Goal: Task Accomplishment & Management: Complete application form

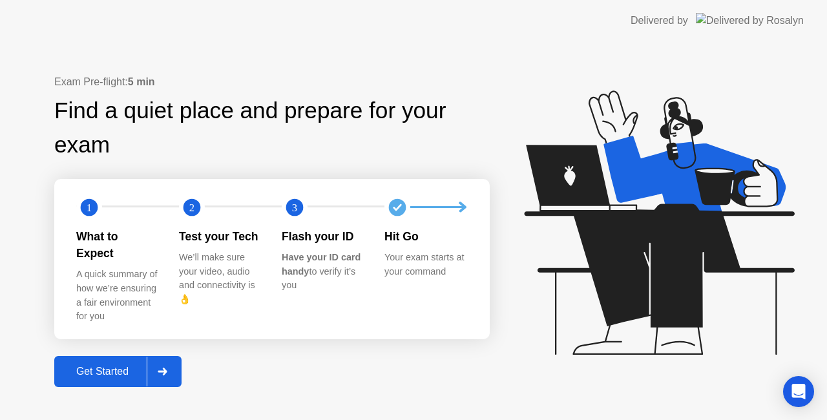
click at [133, 366] on div "Get Started" at bounding box center [102, 372] width 89 height 12
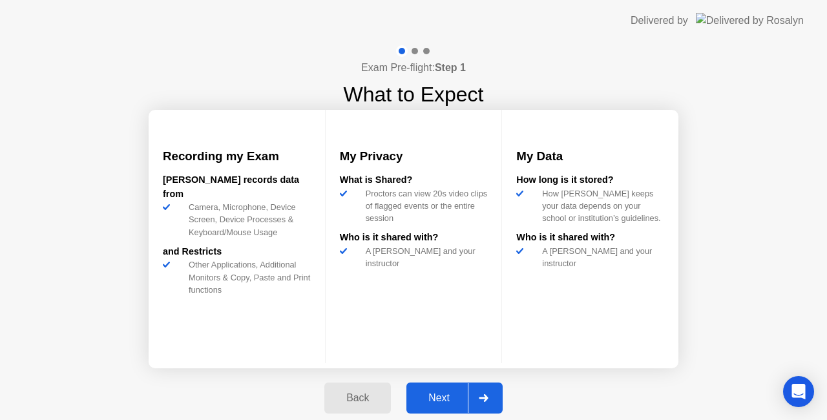
click at [443, 394] on div "Next" at bounding box center [439, 398] width 58 height 12
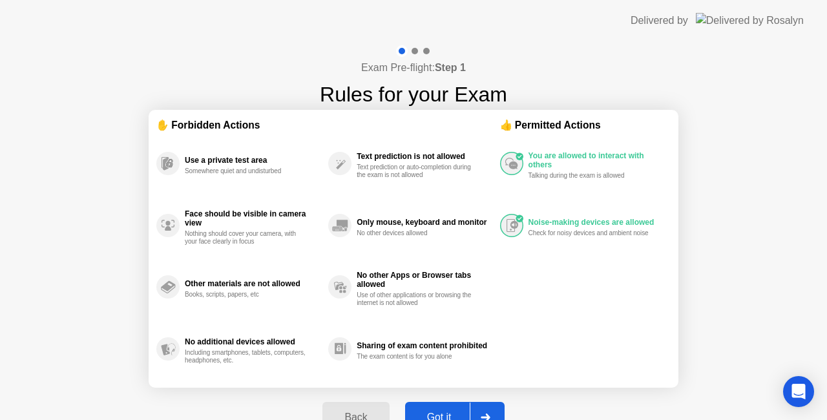
click at [456, 412] on div "Got it" at bounding box center [439, 418] width 61 height 12
select select "Available cameras"
select select "Available speakers"
select select "Available microphones"
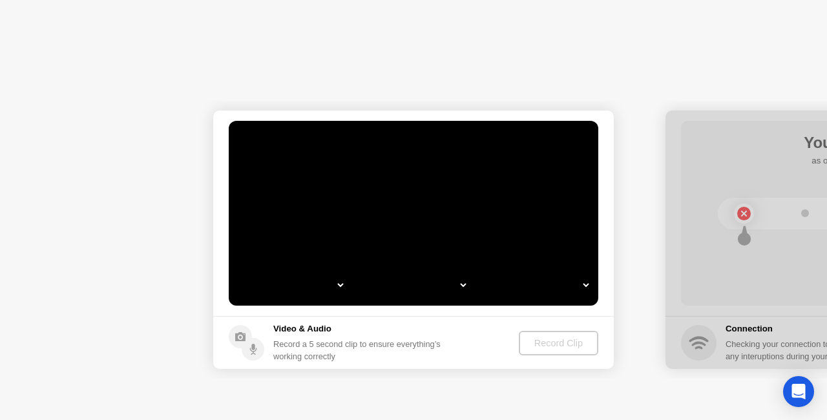
select select "**********"
select select "*******"
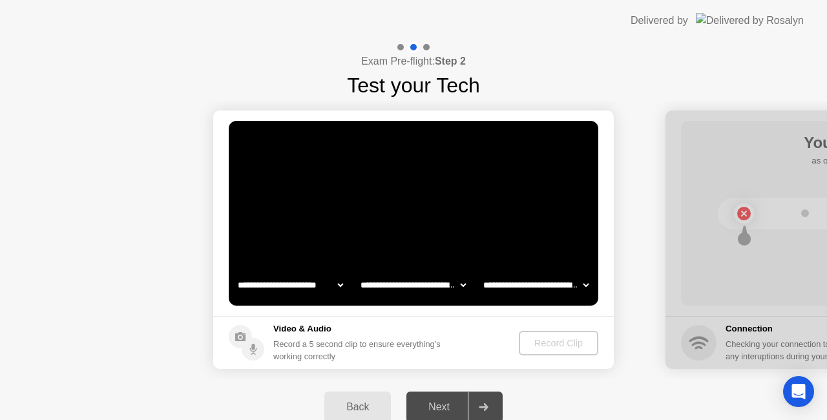
click at [455, 406] on div "Next" at bounding box center [439, 407] width 58 height 12
click at [486, 405] on icon at bounding box center [483, 407] width 9 height 8
click at [547, 343] on div "Record Clip" at bounding box center [559, 343] width 69 height 10
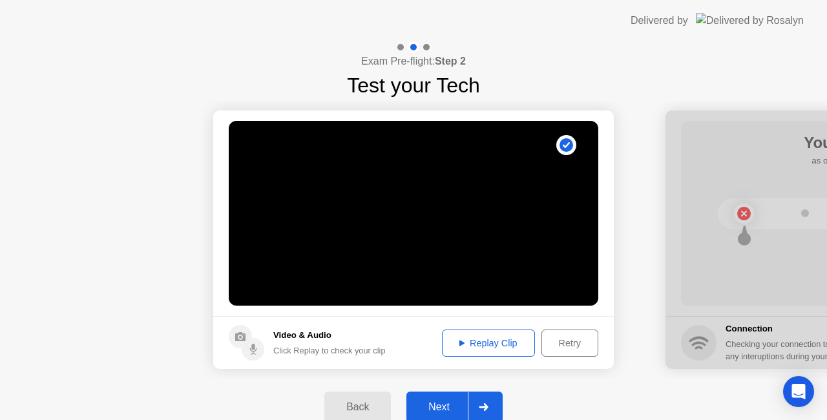
click at [445, 410] on div "Next" at bounding box center [439, 407] width 58 height 12
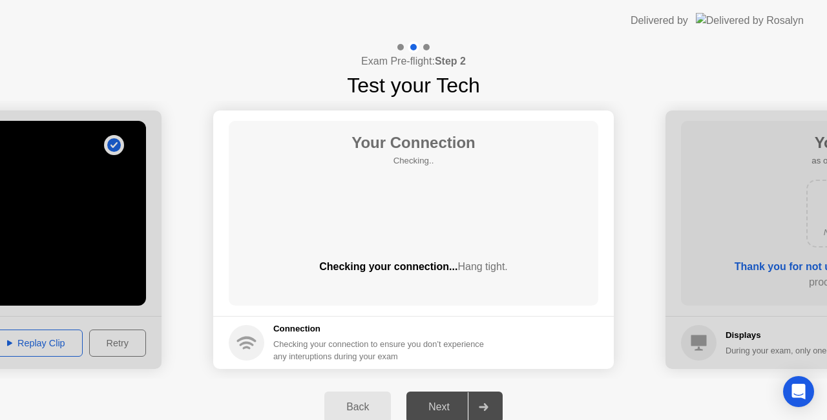
click at [445, 410] on div "Next" at bounding box center [439, 407] width 58 height 12
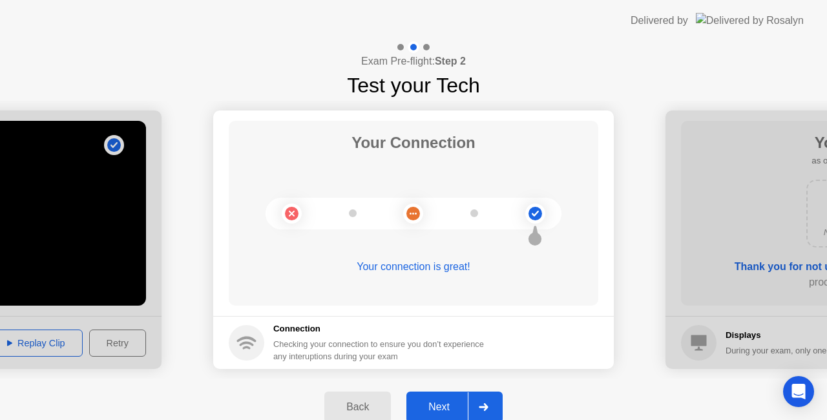
click at [445, 409] on div "Next" at bounding box center [439, 407] width 58 height 12
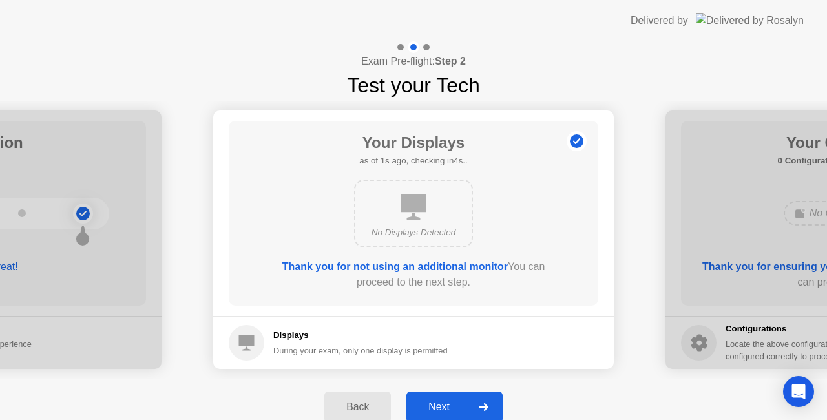
click at [445, 409] on div "Next" at bounding box center [439, 407] width 58 height 12
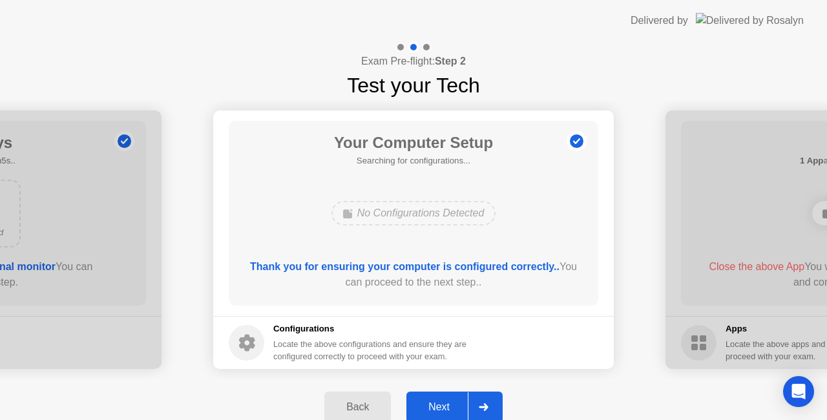
click at [445, 409] on div "Next" at bounding box center [439, 407] width 58 height 12
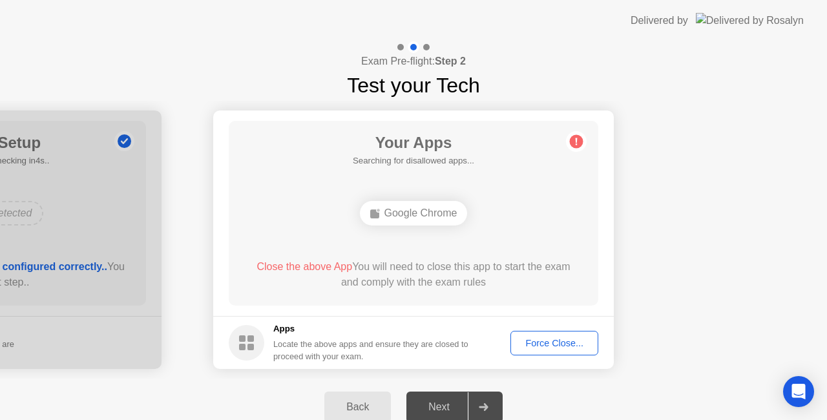
click at [445, 409] on div "Next" at bounding box center [439, 407] width 58 height 12
click at [429, 406] on div "Next" at bounding box center [439, 407] width 58 height 12
click at [556, 341] on div "Force Close..." at bounding box center [554, 343] width 79 height 10
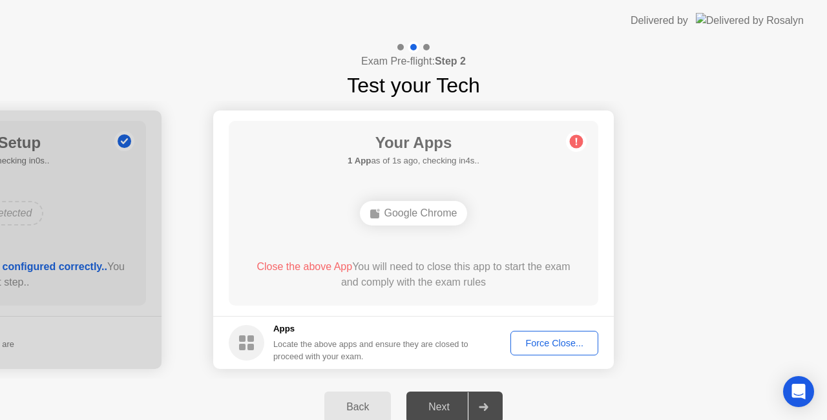
click at [447, 405] on div "Next" at bounding box center [439, 407] width 58 height 12
click at [449, 401] on div "Next" at bounding box center [439, 407] width 58 height 12
click at [480, 405] on icon at bounding box center [484, 407] width 10 height 8
click at [554, 344] on div "Force Close..." at bounding box center [554, 343] width 79 height 10
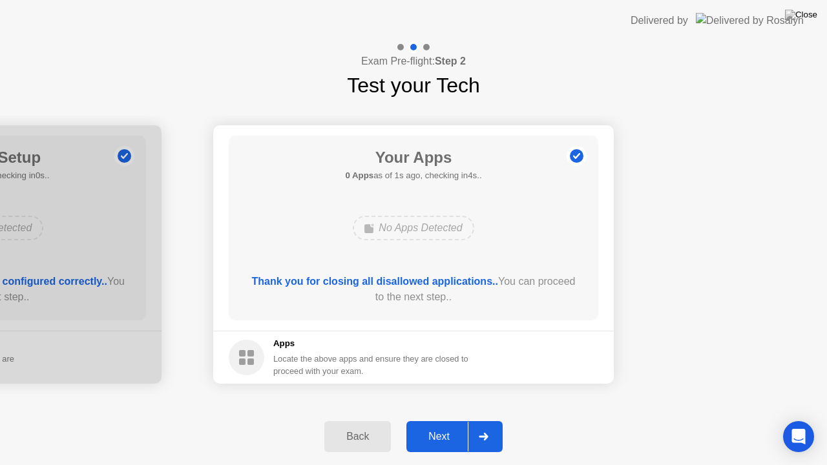
click at [436, 419] on div "Next" at bounding box center [439, 437] width 58 height 12
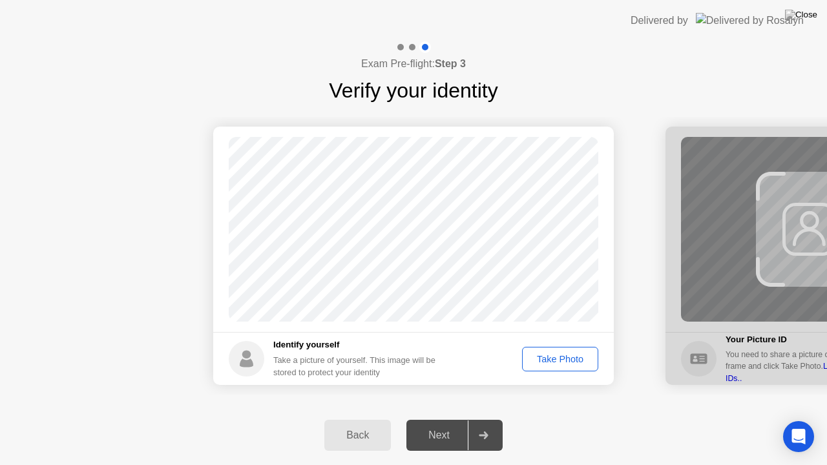
click at [437, 419] on div "Next" at bounding box center [439, 436] width 58 height 12
click at [580, 364] on div "Take Photo" at bounding box center [560, 359] width 67 height 10
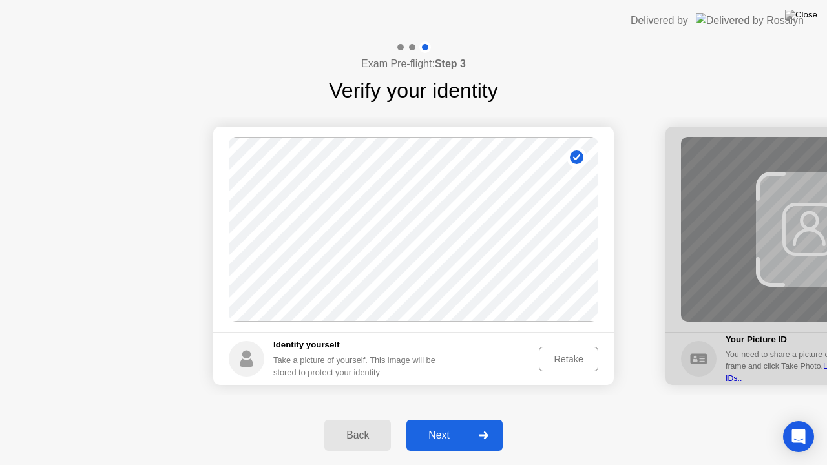
click at [445, 419] on div "Next" at bounding box center [439, 436] width 58 height 12
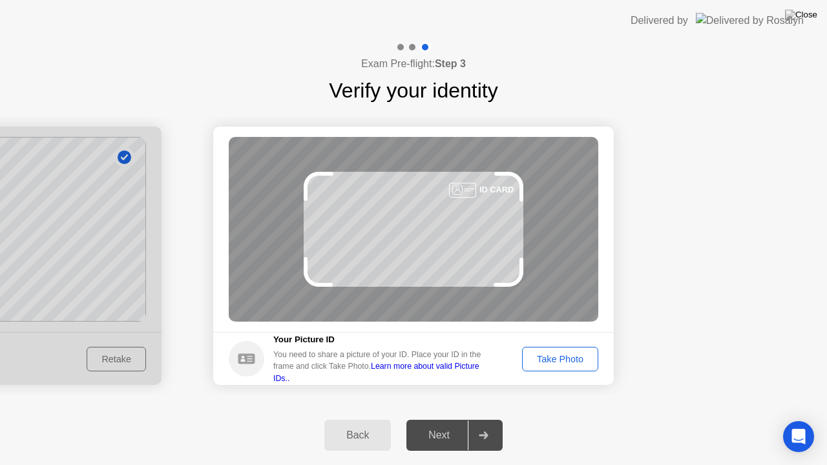
click at [589, 359] on div "Take Photo" at bounding box center [560, 359] width 67 height 10
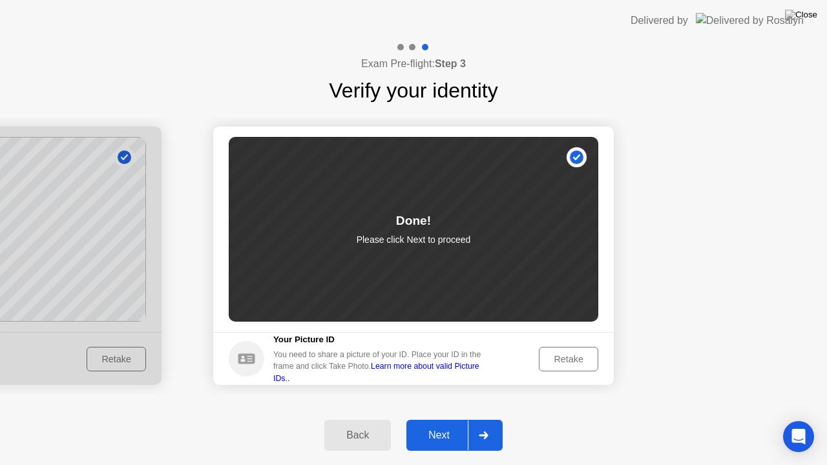
click at [438, 419] on div "Next" at bounding box center [439, 436] width 58 height 12
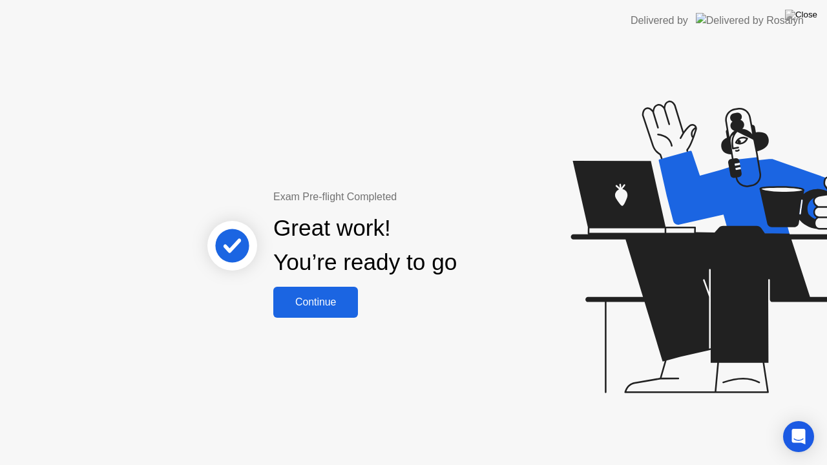
click at [306, 291] on button "Continue" at bounding box center [315, 302] width 85 height 31
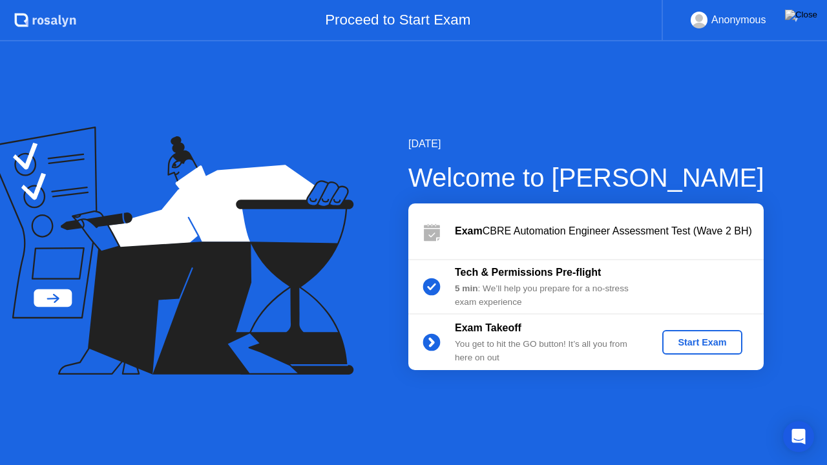
click at [701, 340] on div "Start Exam" at bounding box center [702, 342] width 69 height 10
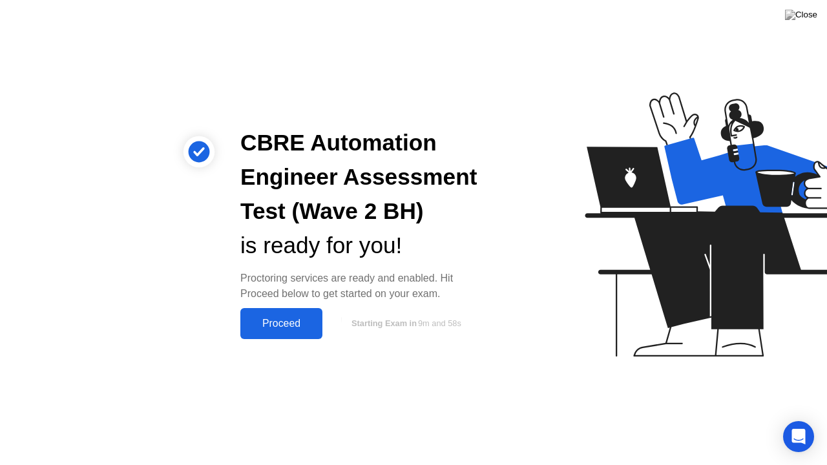
click at [288, 327] on div "Proceed" at bounding box center [281, 324] width 74 height 12
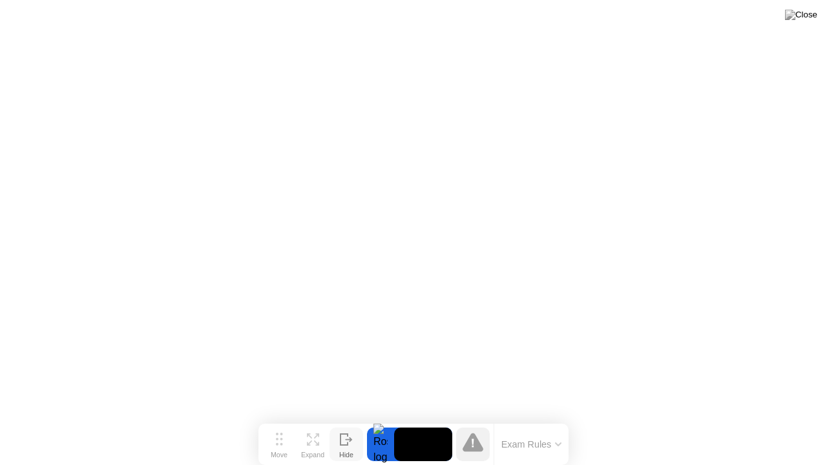
click at [347, 419] on icon at bounding box center [344, 439] width 7 height 11
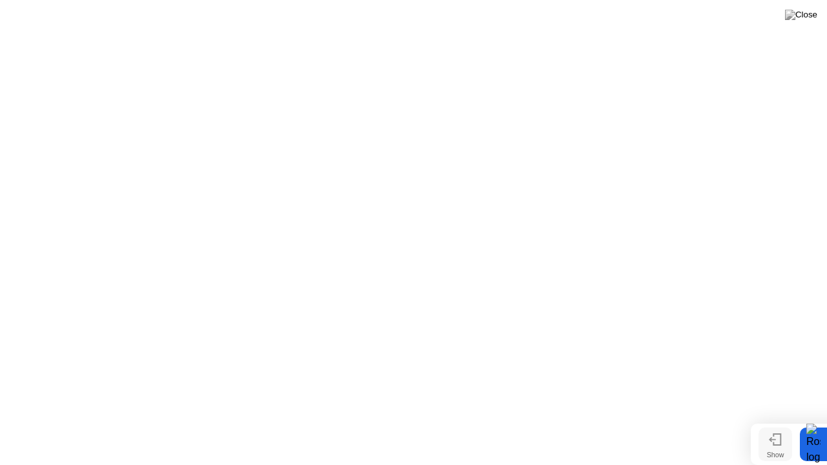
click at [779, 419] on div "Show" at bounding box center [775, 455] width 17 height 8
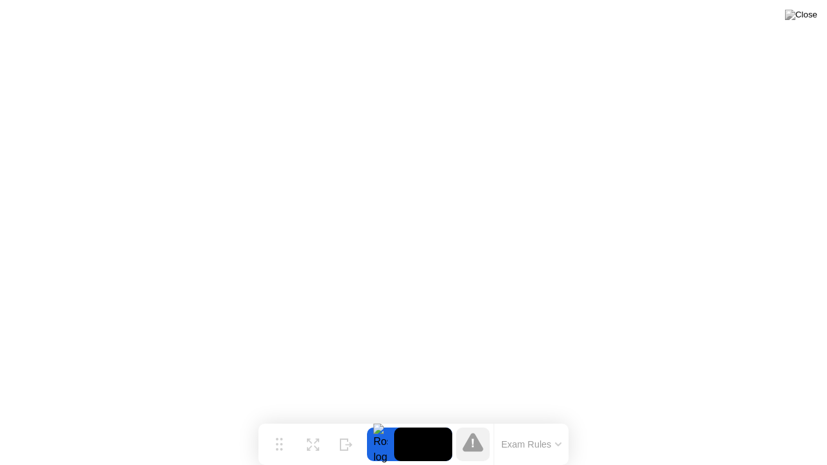
click at [473, 419] on icon at bounding box center [473, 443] width 2 height 8
click at [558, 419] on icon at bounding box center [558, 445] width 6 height 4
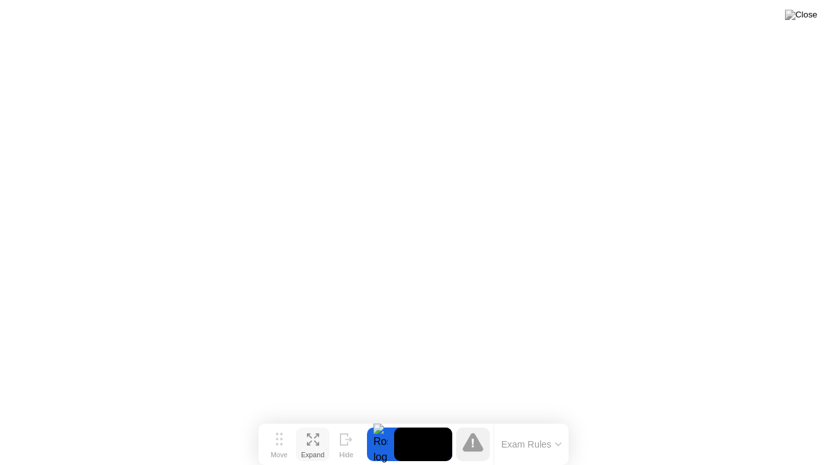
click at [322, 419] on button "Expand" at bounding box center [313, 445] width 34 height 34
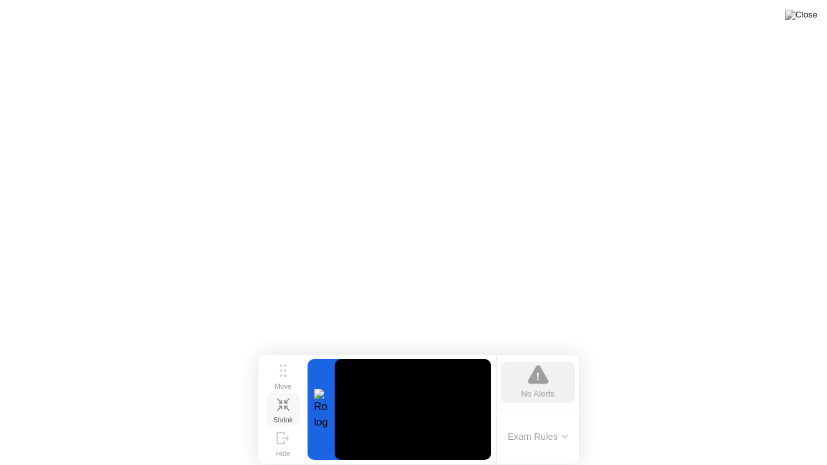
click at [290, 416] on div "Shrink" at bounding box center [282, 420] width 19 height 8
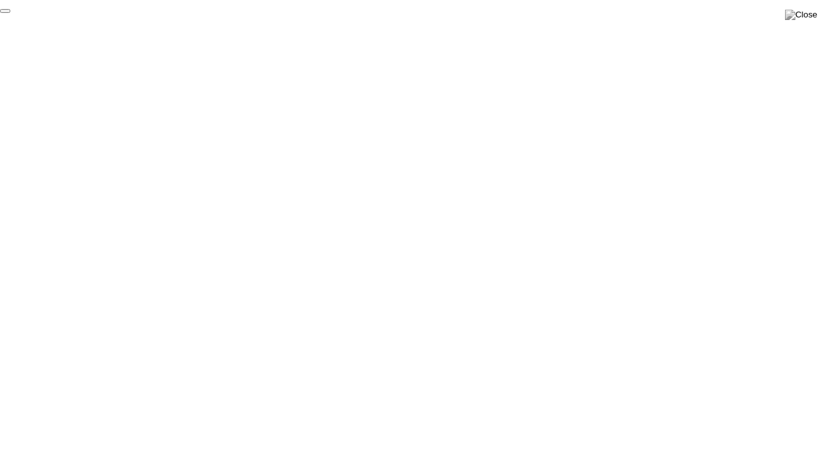
click div "End Proctoring Session"
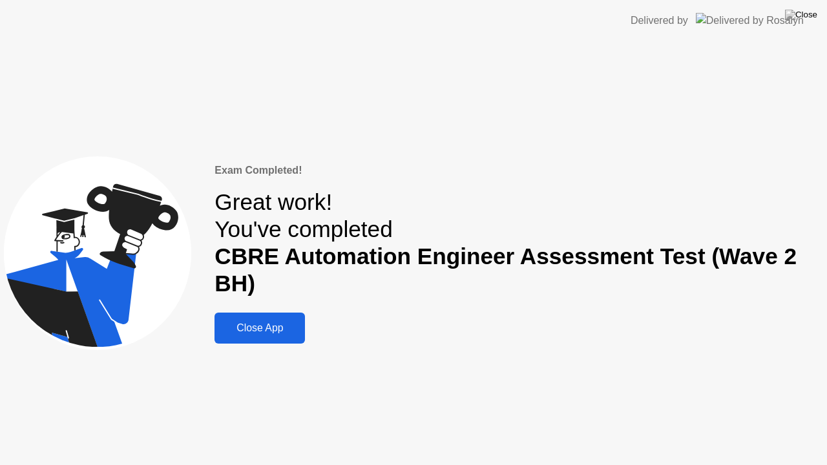
click at [295, 329] on div "Close App" at bounding box center [259, 328] width 83 height 12
